Goal: Task Accomplishment & Management: Manage account settings

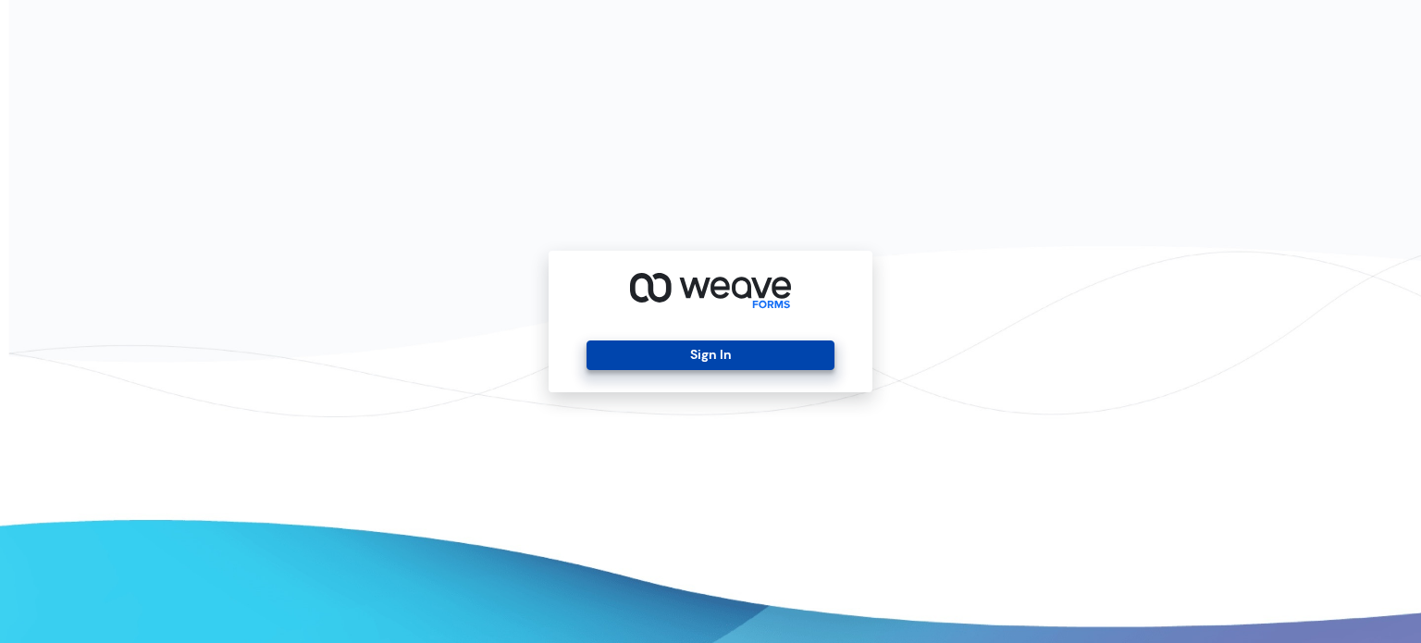
click at [713, 357] on button "Sign In" at bounding box center [710, 355] width 247 height 30
click at [661, 358] on button "Sign In" at bounding box center [710, 355] width 247 height 30
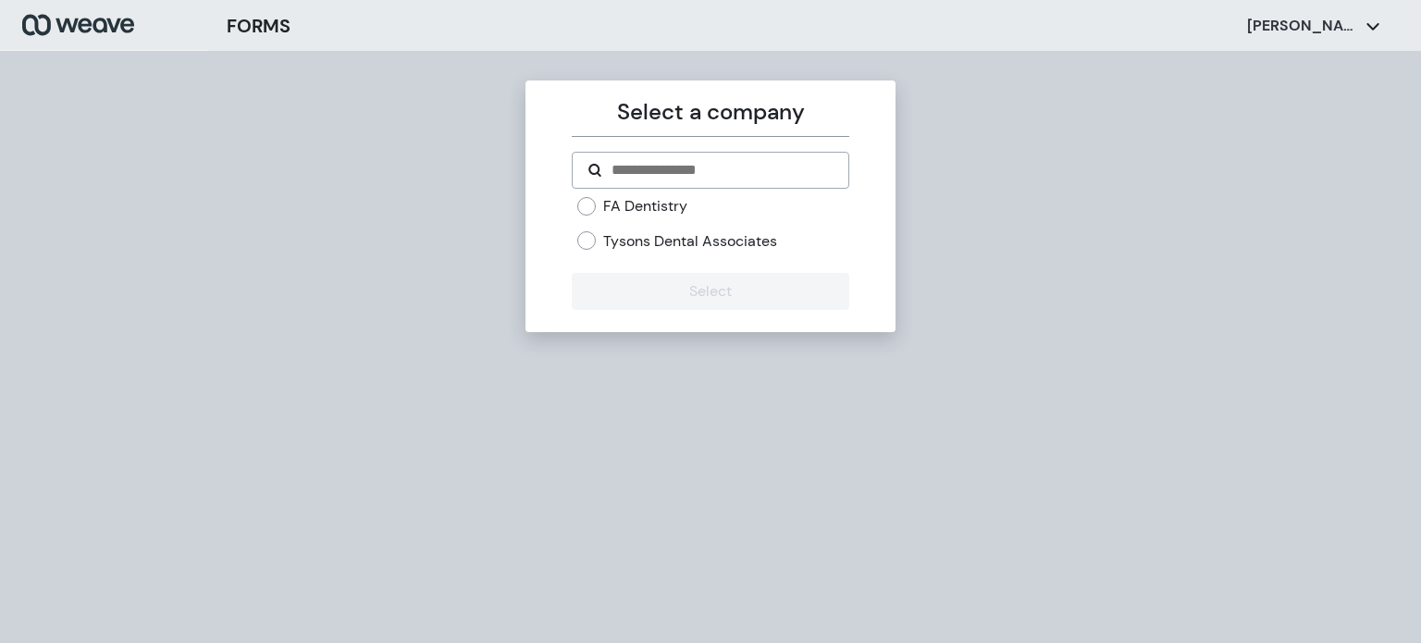
click at [617, 236] on label "Tysons Dental Associates" at bounding box center [690, 241] width 174 height 20
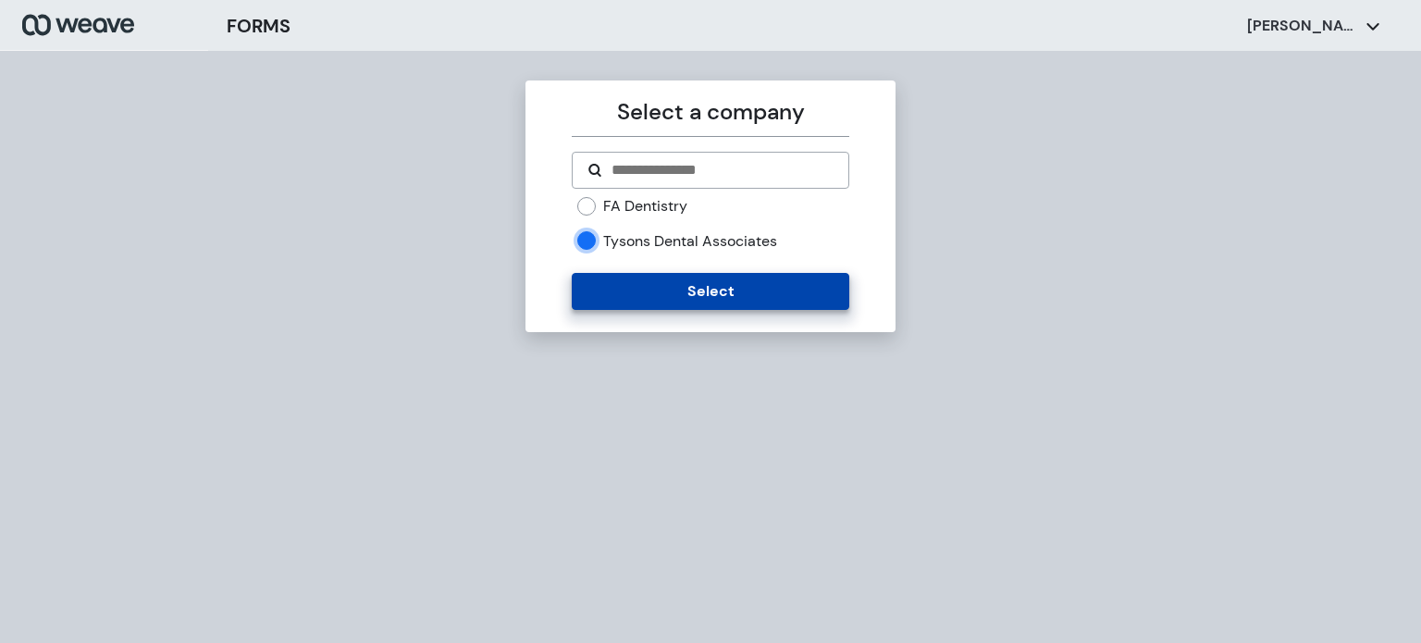
click at [625, 275] on button "Select" at bounding box center [710, 291] width 277 height 37
